Goal: Transaction & Acquisition: Subscribe to service/newsletter

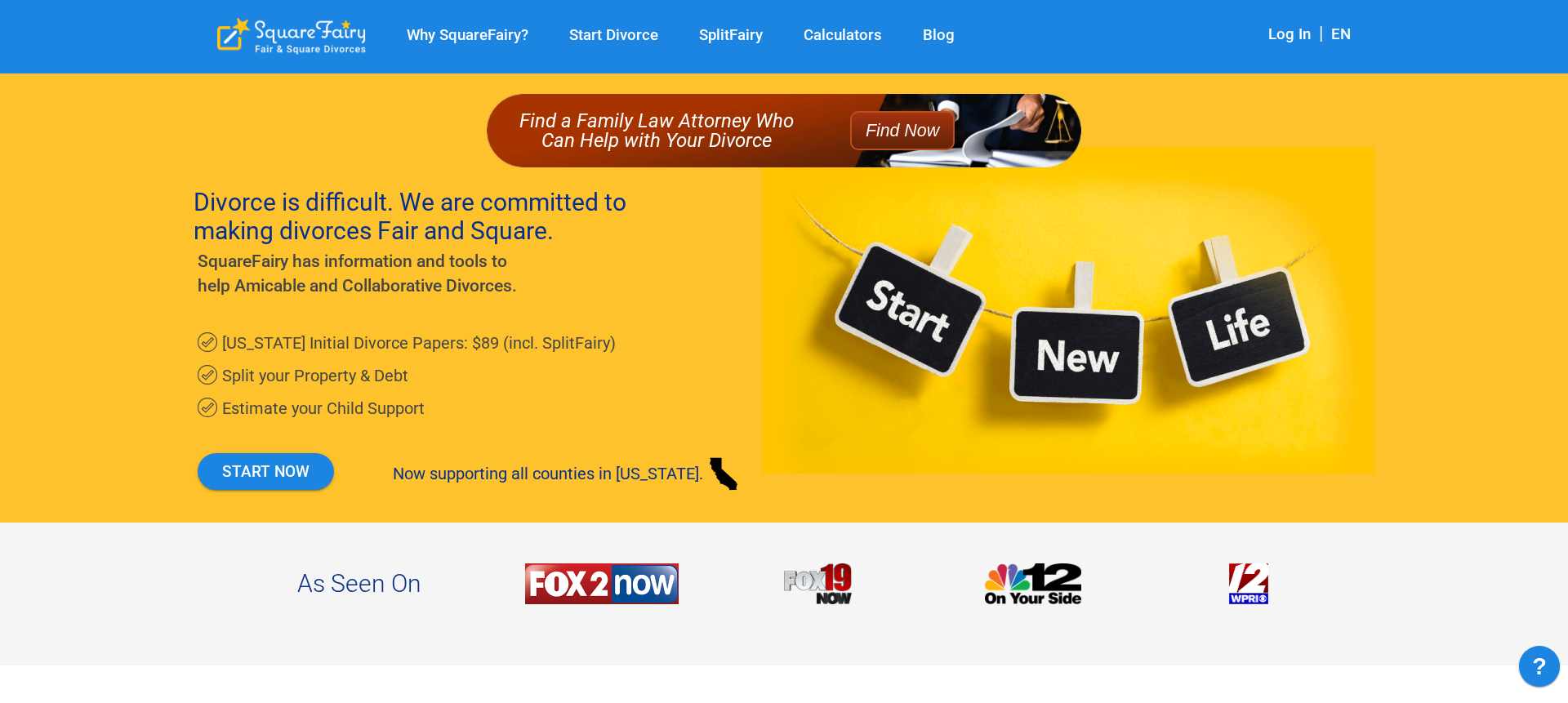
click at [1298, 34] on link "Log In" at bounding box center [1289, 34] width 43 height 18
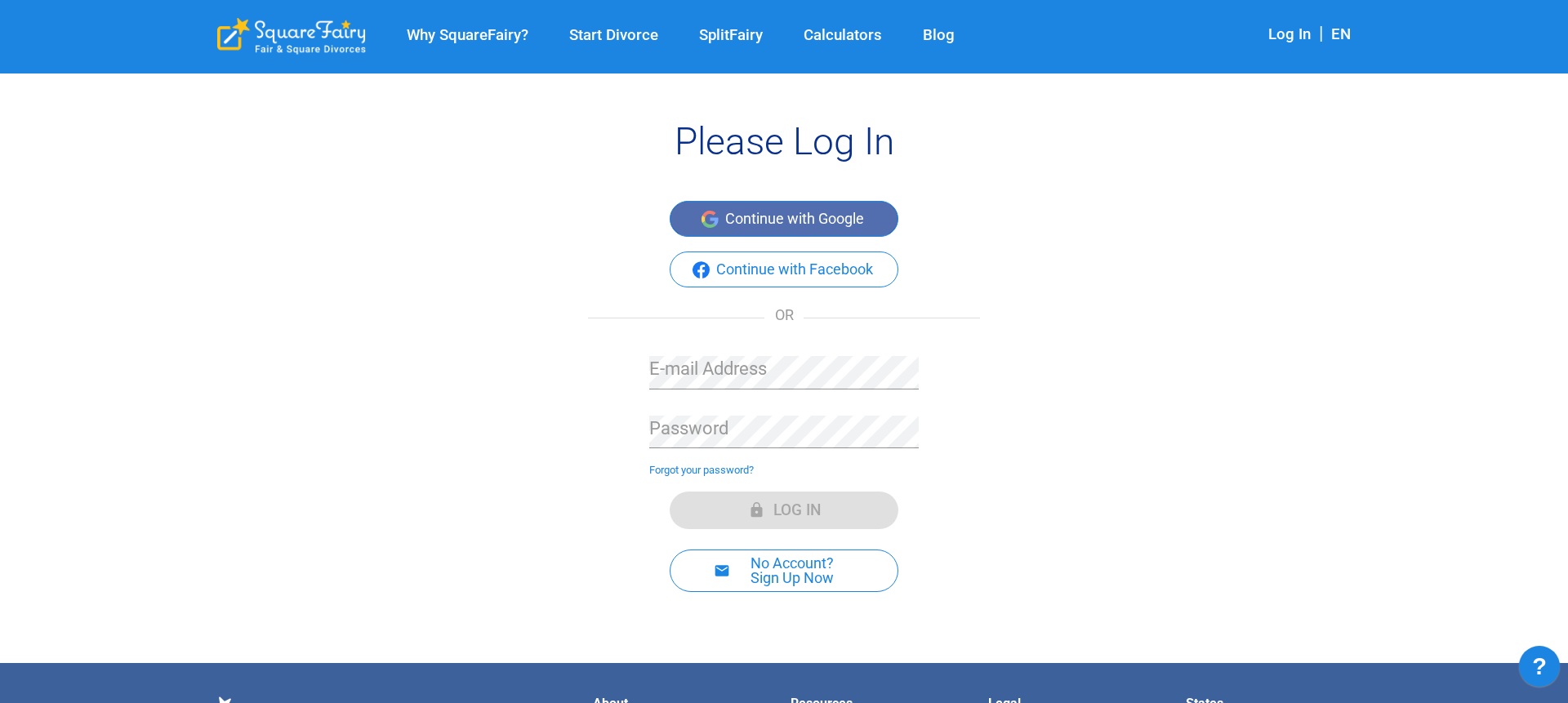
click at [828, 226] on button "Continue with Google" at bounding box center [784, 218] width 228 height 36
click at [826, 221] on button "Continue with Google" at bounding box center [784, 218] width 228 height 36
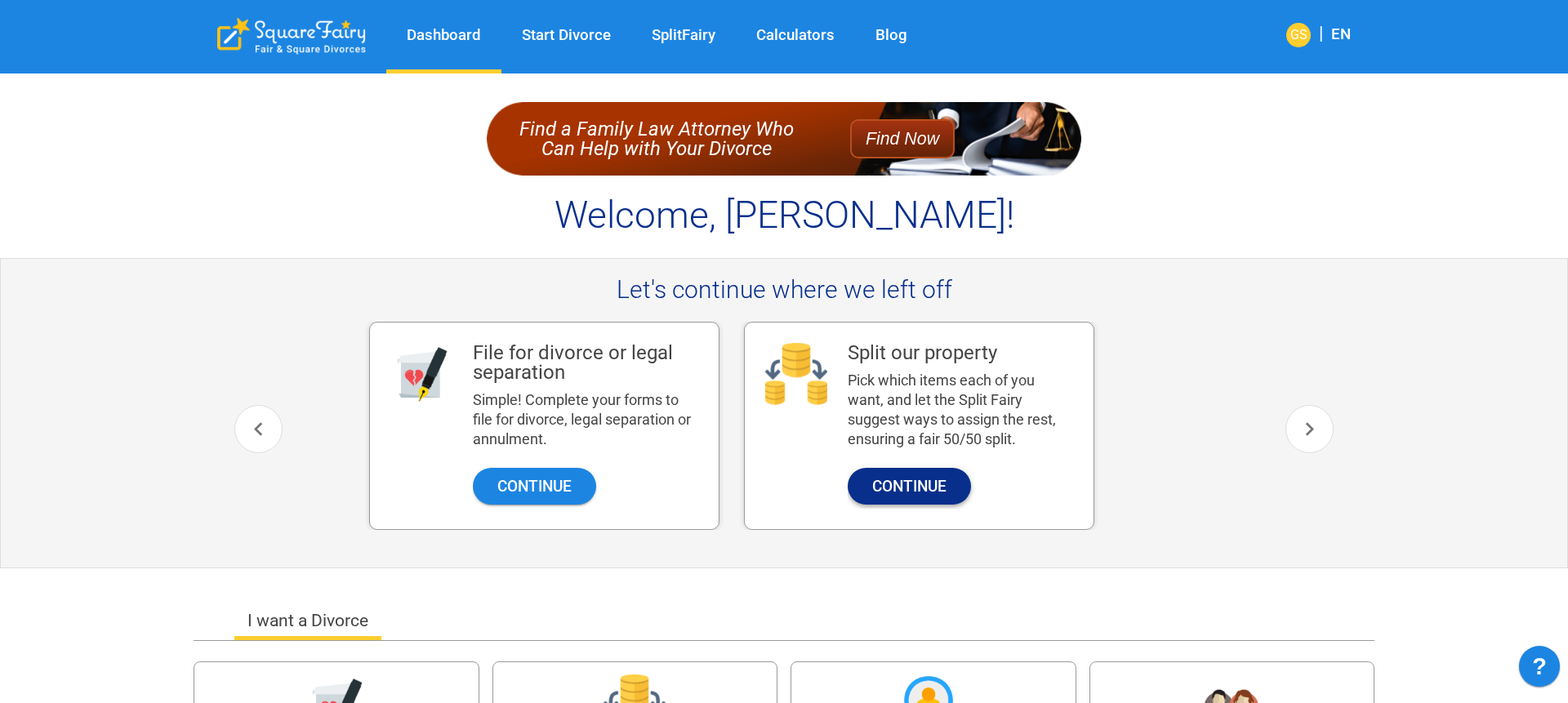
click at [940, 480] on button "Continue" at bounding box center [909, 486] width 123 height 37
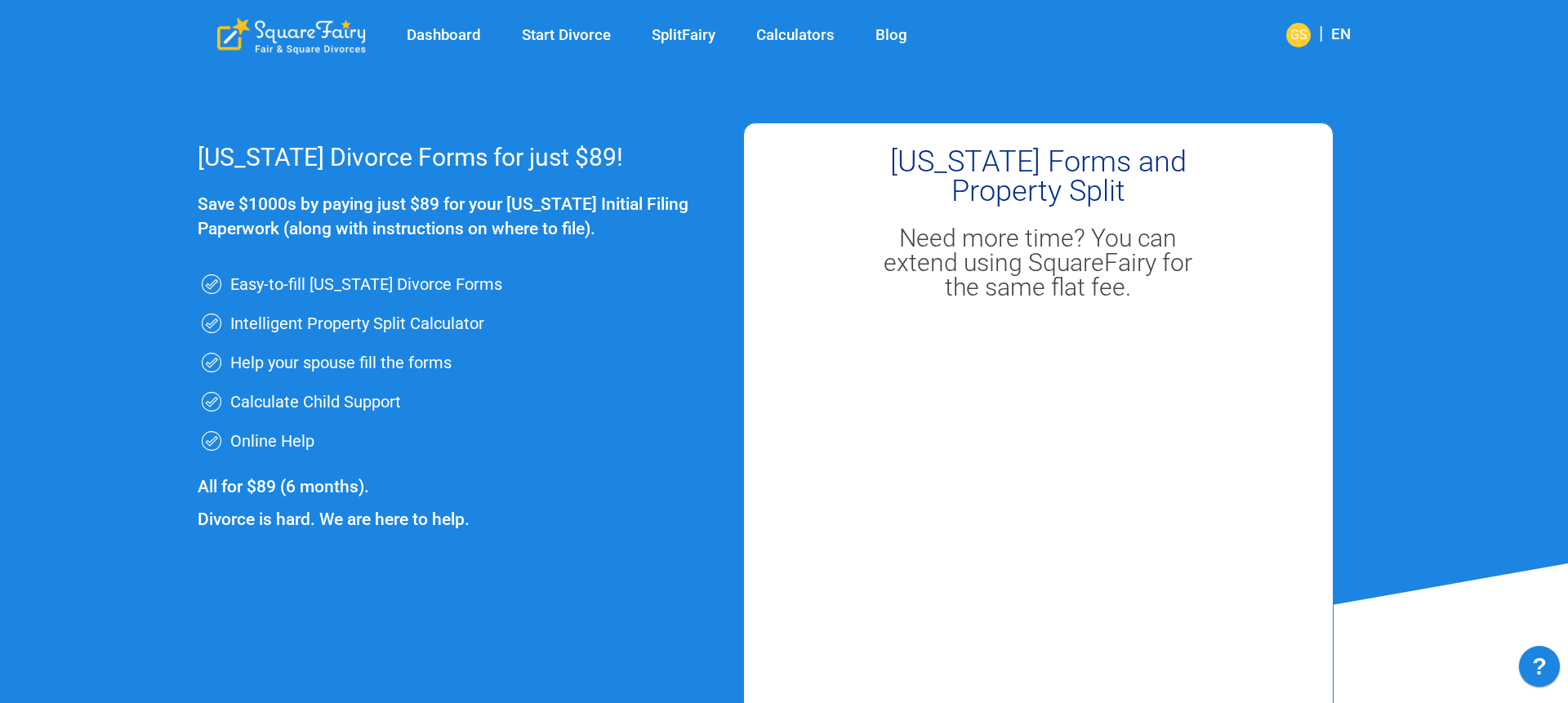
click at [669, 34] on link "SplitFairy" at bounding box center [684, 35] width 104 height 18
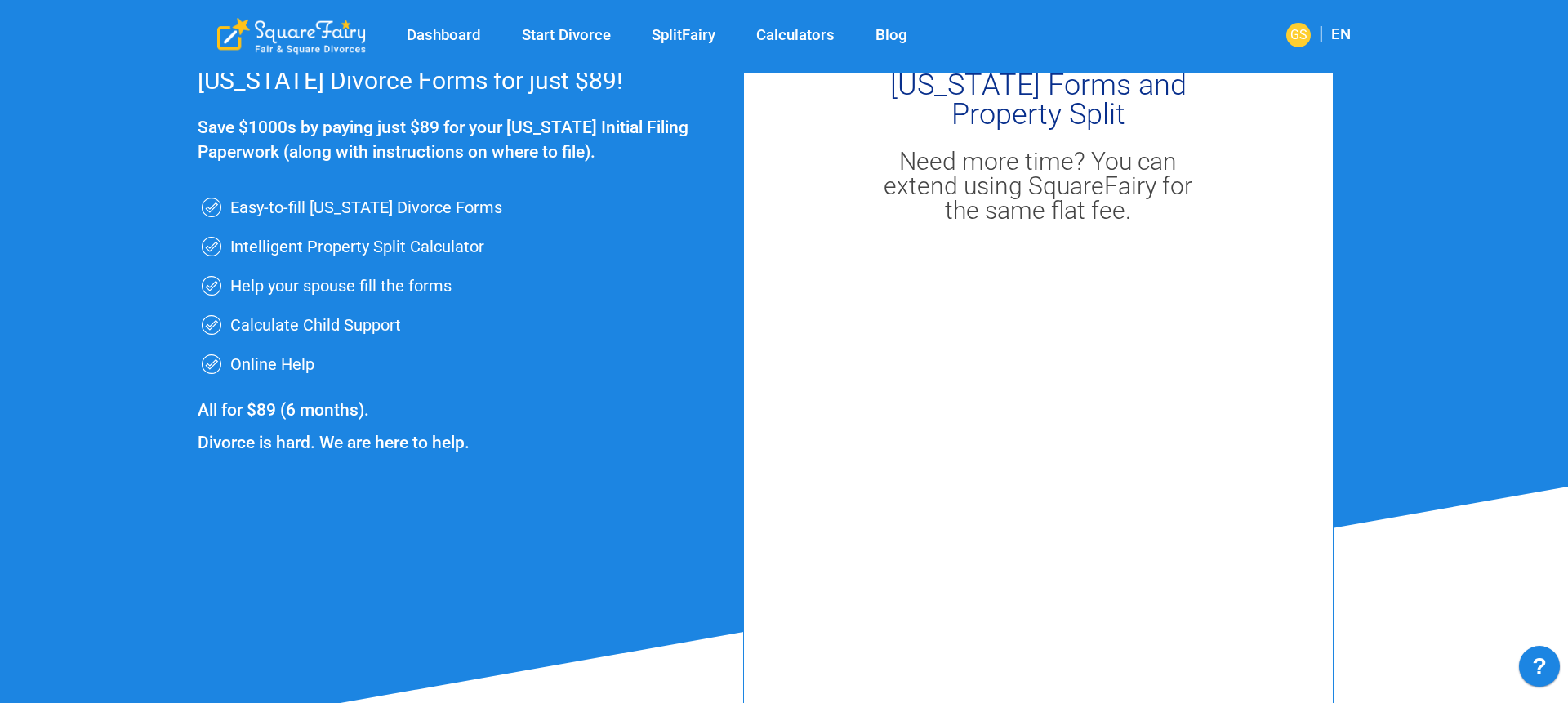
scroll to position [77, 0]
